Goal: Task Accomplishment & Management: Manage account settings

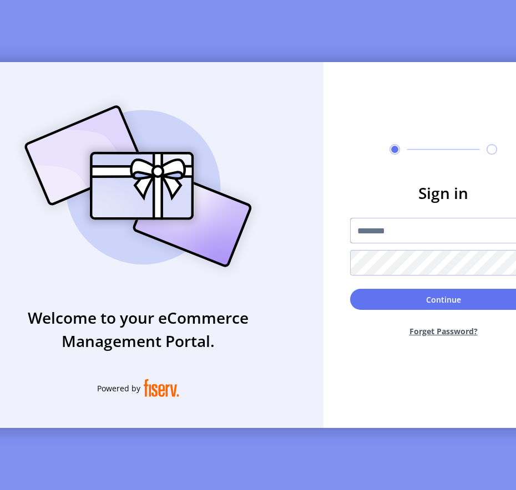
type input "*********"
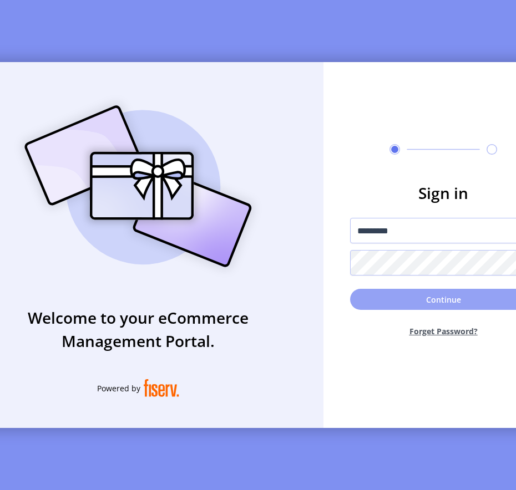
click at [369, 310] on button "Continue" at bounding box center [443, 299] width 186 height 21
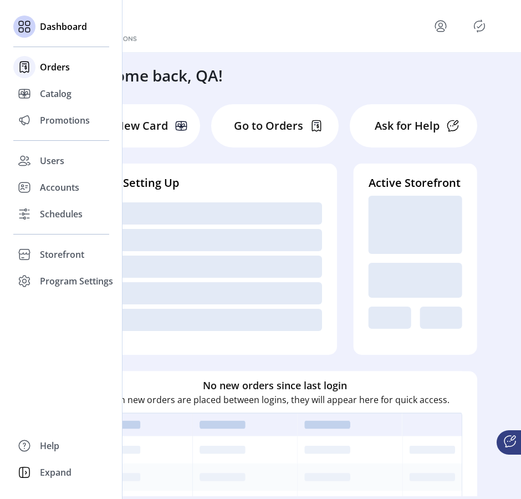
click at [49, 68] on span "Orders" at bounding box center [55, 66] width 30 height 13
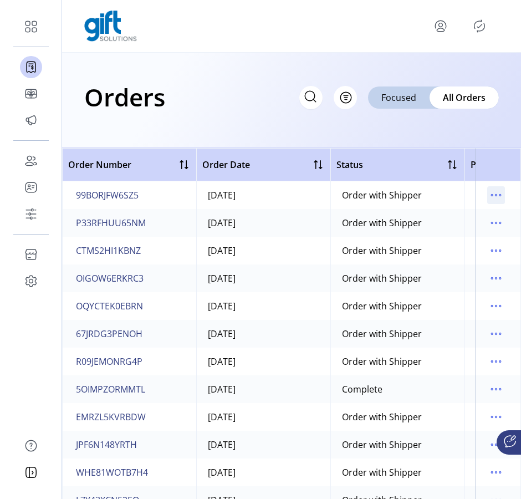
click at [489, 195] on icon "menu" at bounding box center [497, 195] width 18 height 18
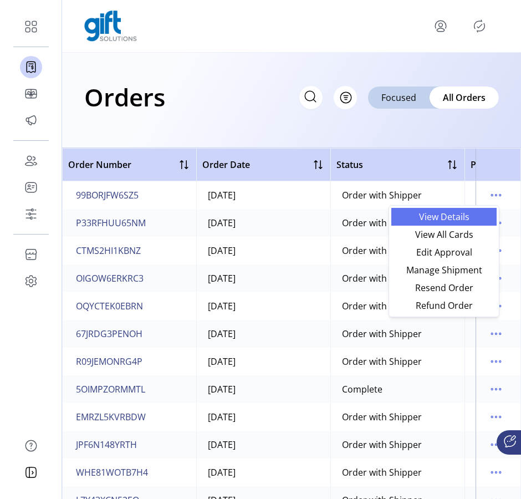
click at [466, 218] on span "View Details" at bounding box center [444, 216] width 92 height 9
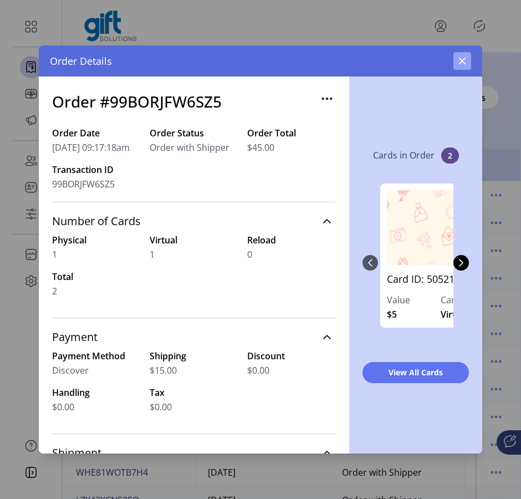
click at [459, 52] on button "button" at bounding box center [463, 61] width 18 height 18
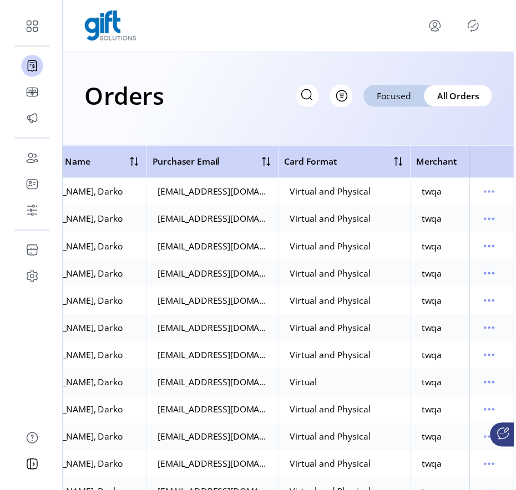
scroll to position [0, 531]
